Goal: Information Seeking & Learning: Learn about a topic

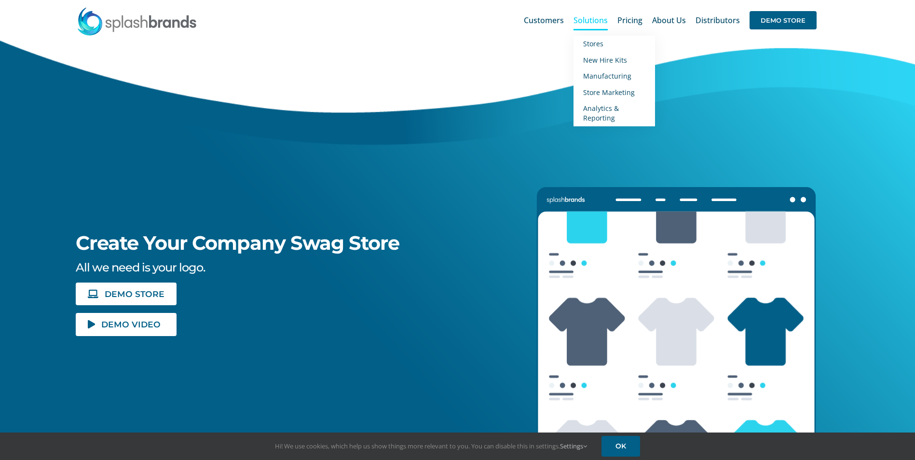
click at [604, 23] on span "Solutions" at bounding box center [591, 20] width 34 height 8
click at [604, 61] on span "New Hire Kits" at bounding box center [605, 59] width 44 height 9
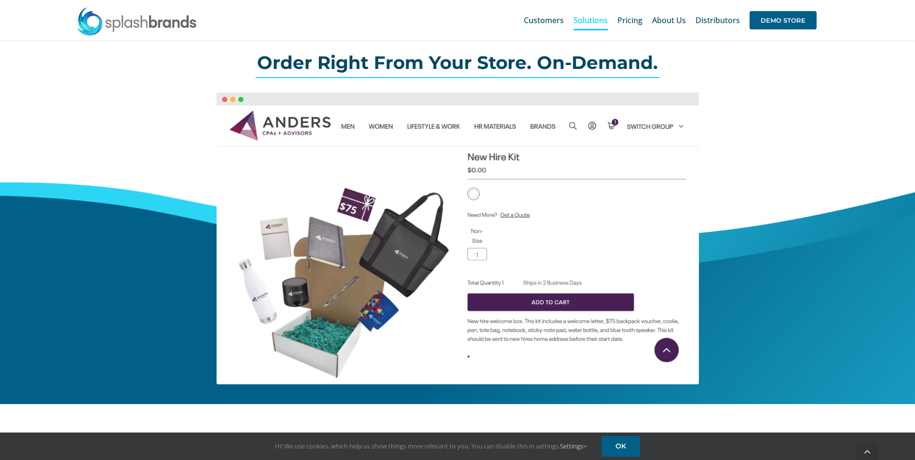
scroll to position [338, 0]
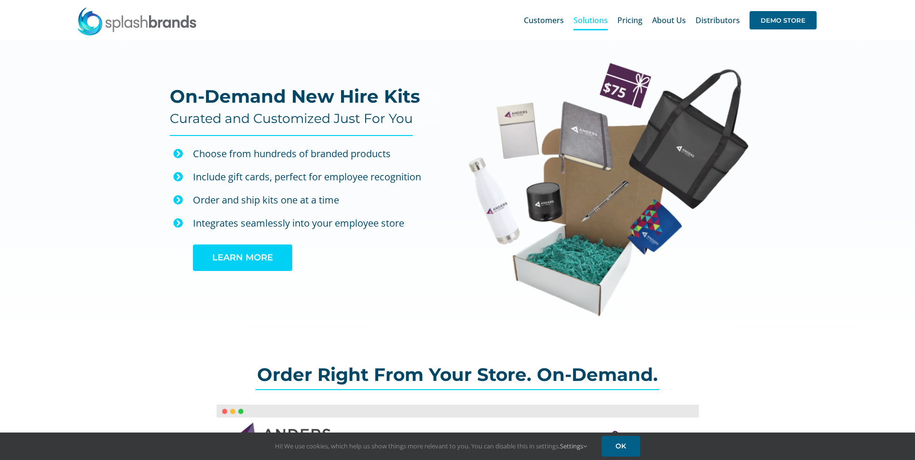
click at [248, 258] on span "LEARN MORE" at bounding box center [242, 258] width 61 height 10
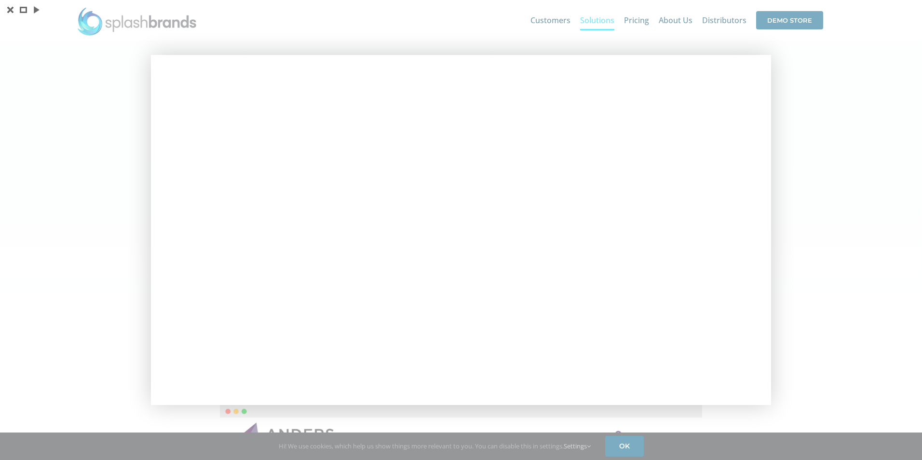
click at [810, 84] on div at bounding box center [461, 230] width 922 height 460
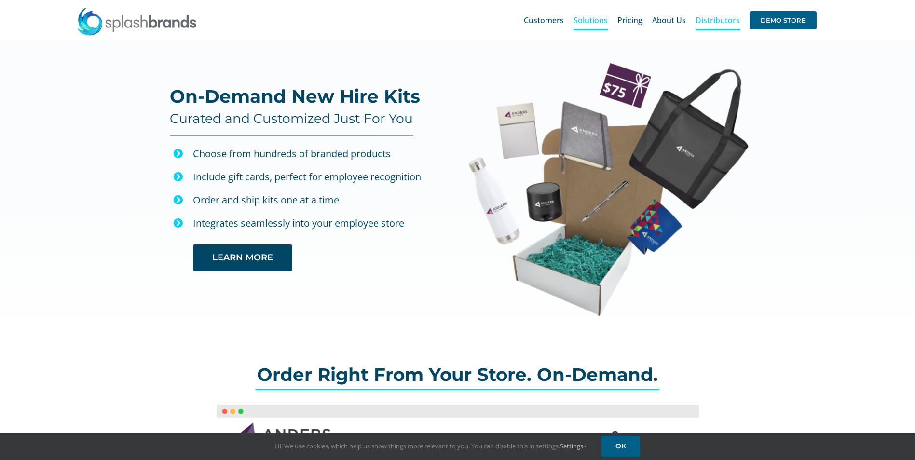
click at [718, 20] on span "Distributors" at bounding box center [718, 20] width 44 height 8
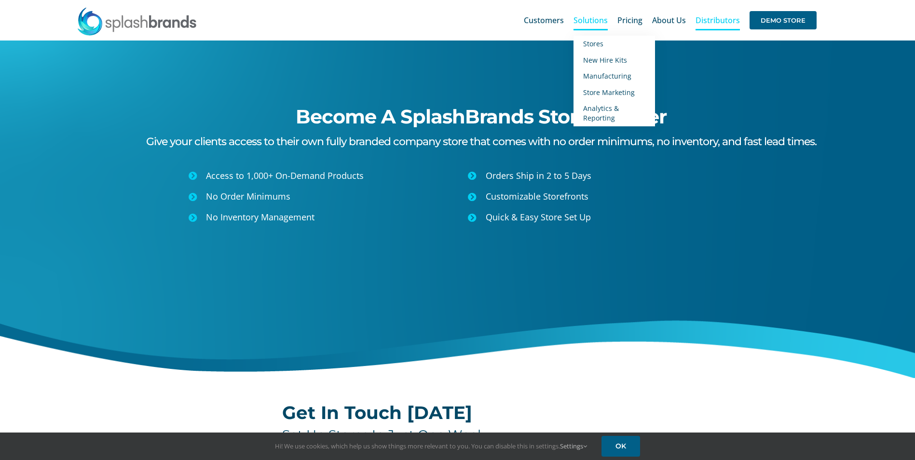
click at [592, 20] on span "Solutions" at bounding box center [591, 20] width 34 height 8
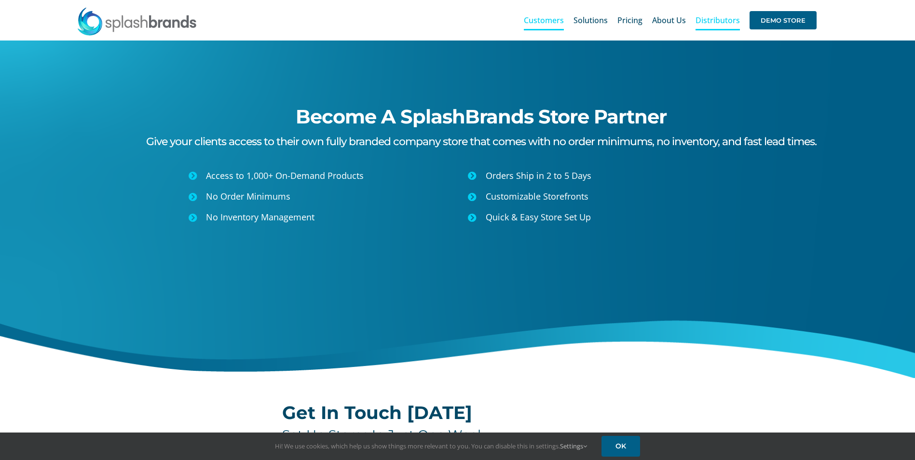
click at [544, 21] on span "Customers" at bounding box center [544, 20] width 40 height 8
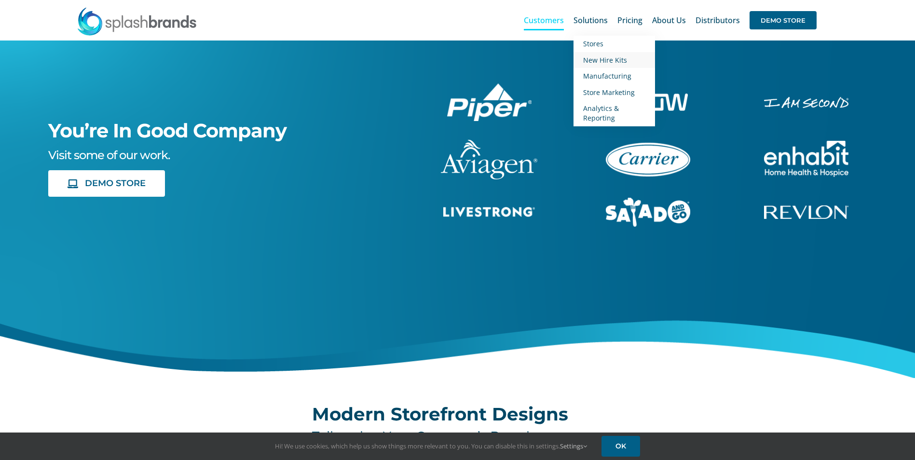
click at [600, 58] on span "New Hire Kits" at bounding box center [605, 59] width 44 height 9
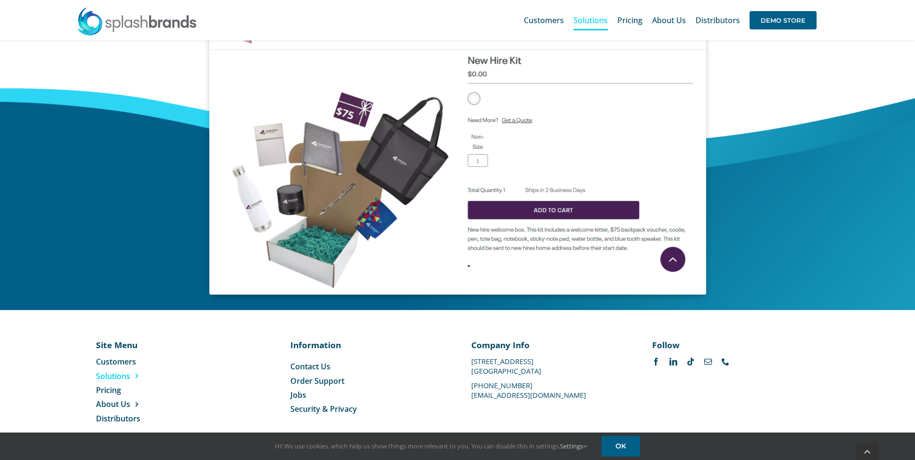
scroll to position [423, 0]
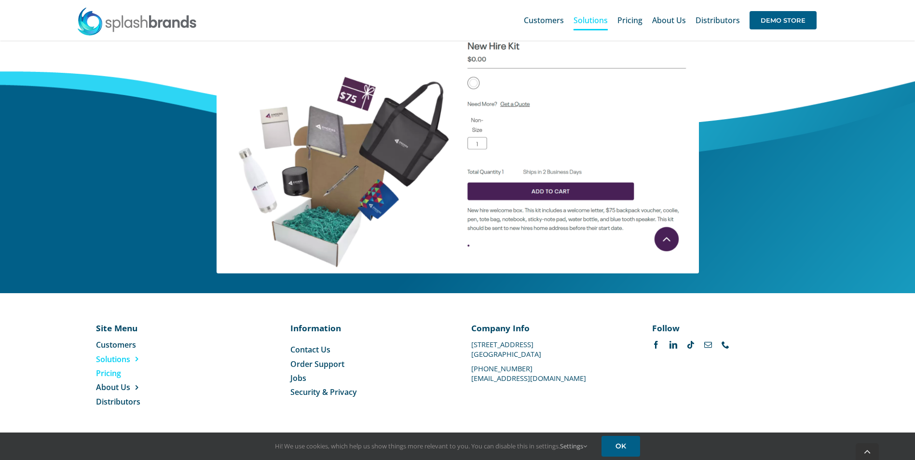
click at [102, 376] on span "Pricing" at bounding box center [108, 373] width 25 height 11
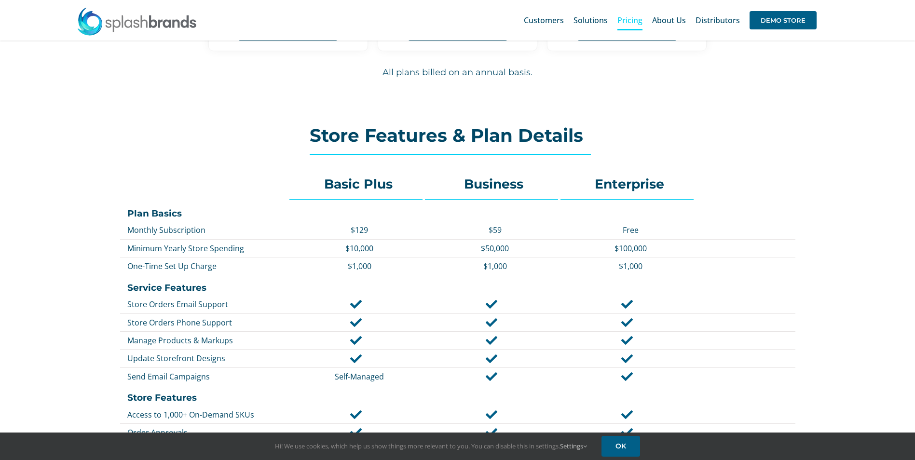
scroll to position [145, 0]
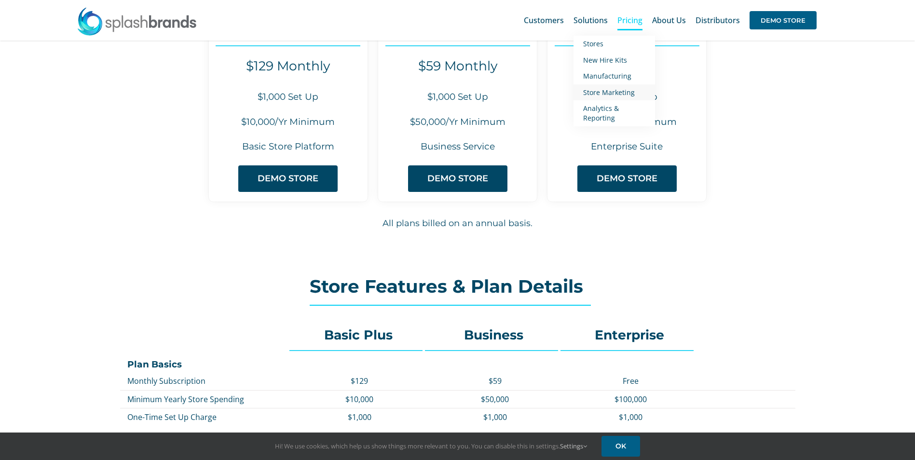
click at [597, 94] on span "Store Marketing" at bounding box center [609, 92] width 52 height 9
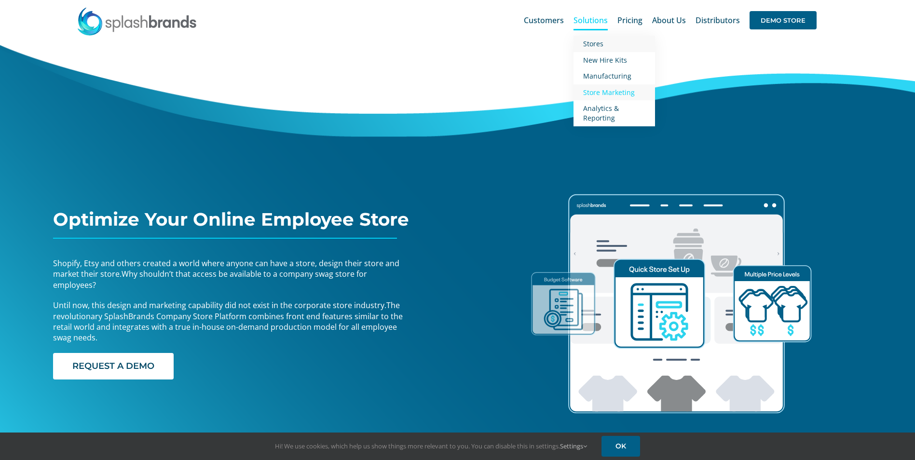
click at [596, 46] on span "Stores" at bounding box center [593, 43] width 20 height 9
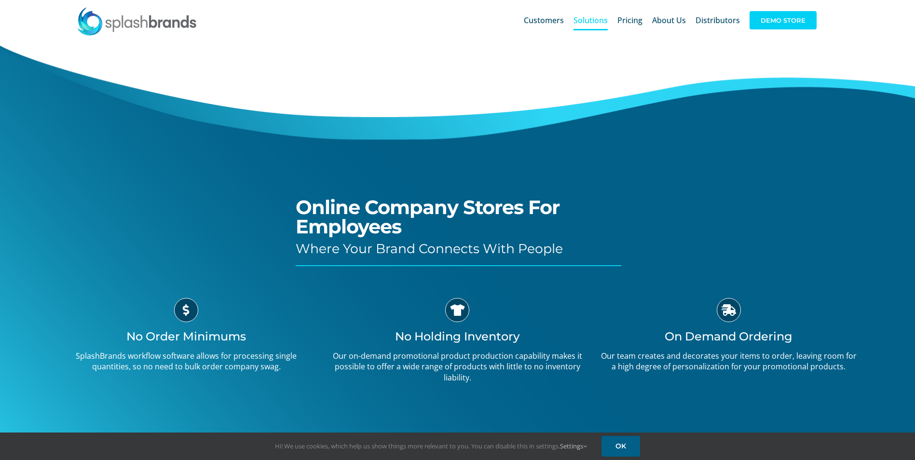
click at [775, 20] on span "DEMO STORE" at bounding box center [783, 20] width 67 height 18
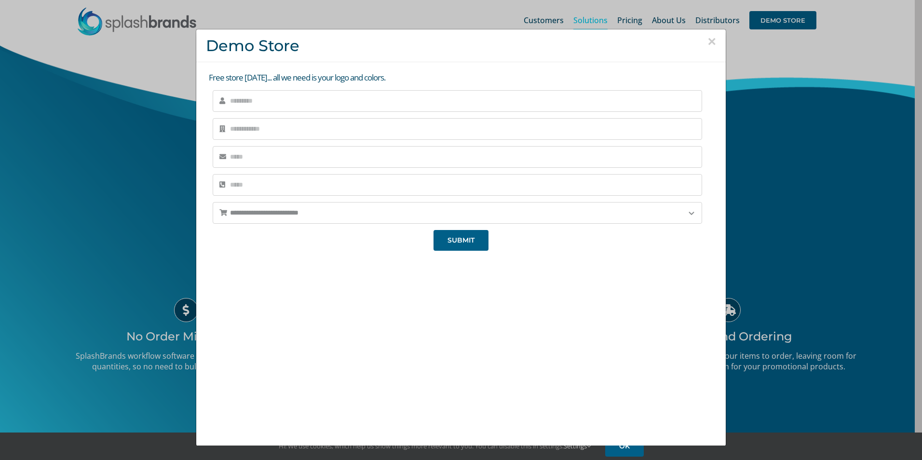
click at [708, 41] on button "×" at bounding box center [712, 41] width 9 height 14
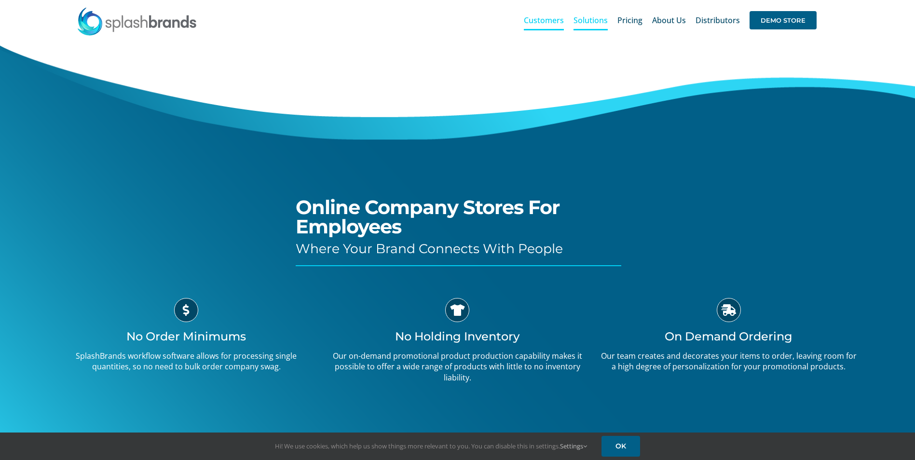
click at [549, 21] on span "Customers" at bounding box center [544, 20] width 40 height 8
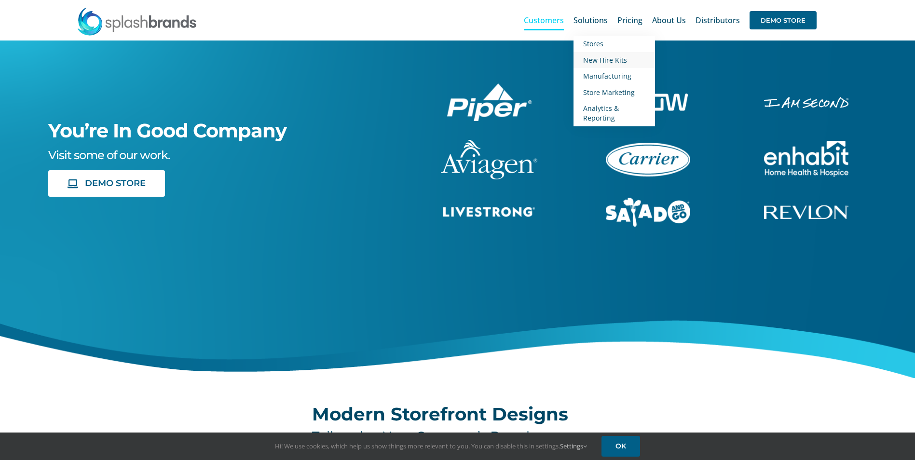
click at [595, 62] on span "New Hire Kits" at bounding box center [605, 59] width 44 height 9
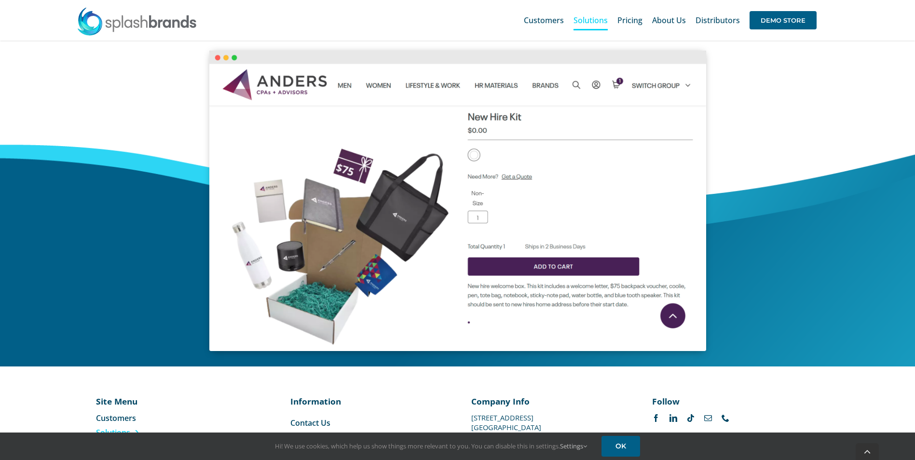
scroll to position [386, 0]
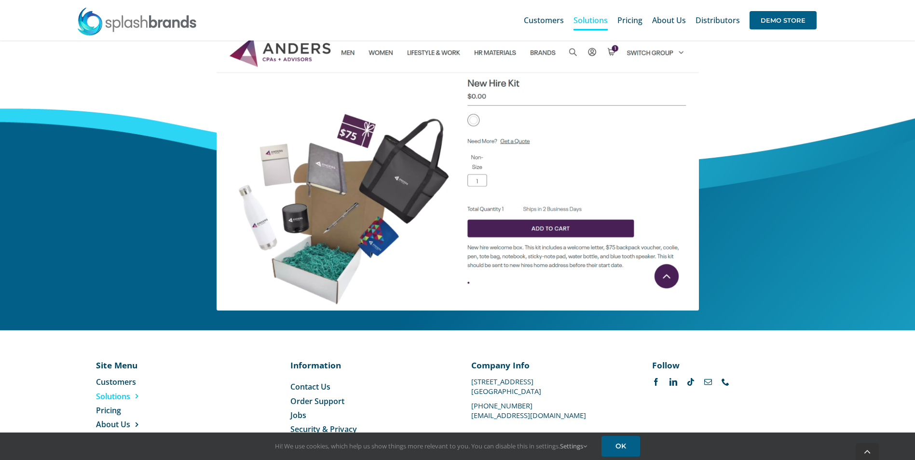
click at [752, 273] on div "Order Right From Your Store. On-Demand." at bounding box center [457, 146] width 675 height 369
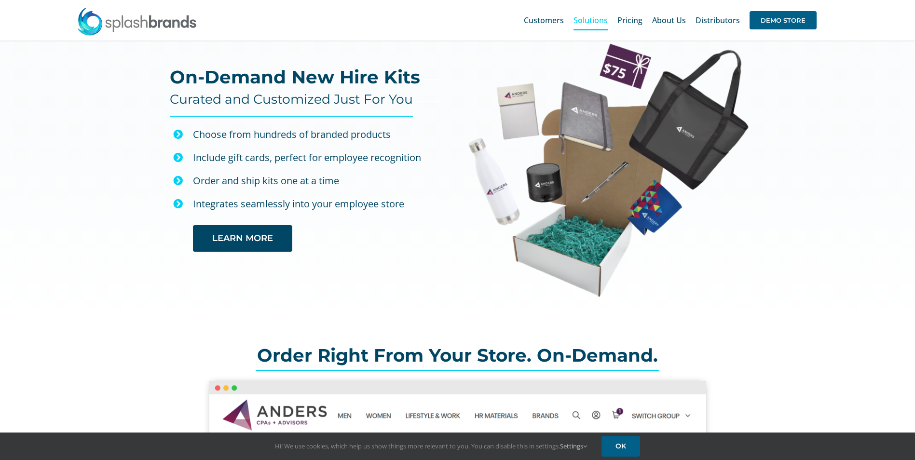
scroll to position [0, 0]
